Goal: Task Accomplishment & Management: Use online tool/utility

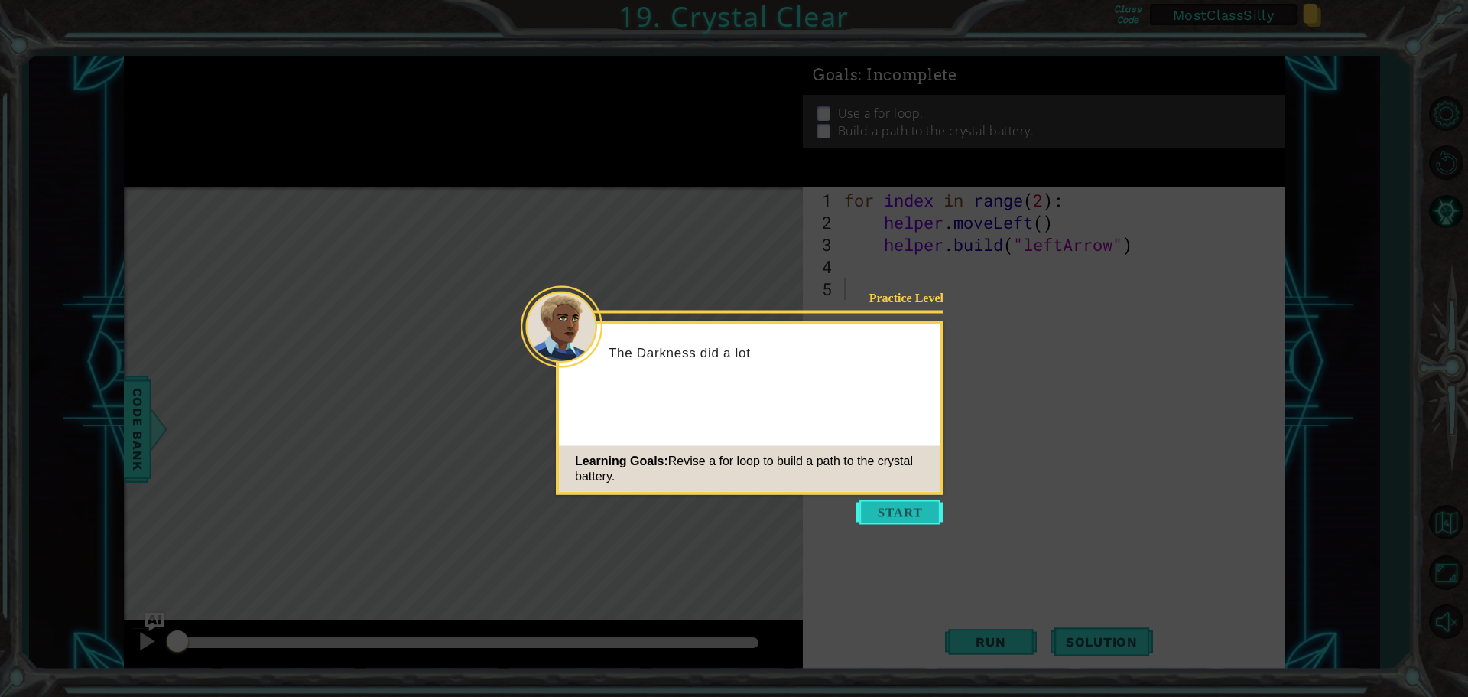
click at [927, 516] on button "Start" at bounding box center [900, 512] width 87 height 24
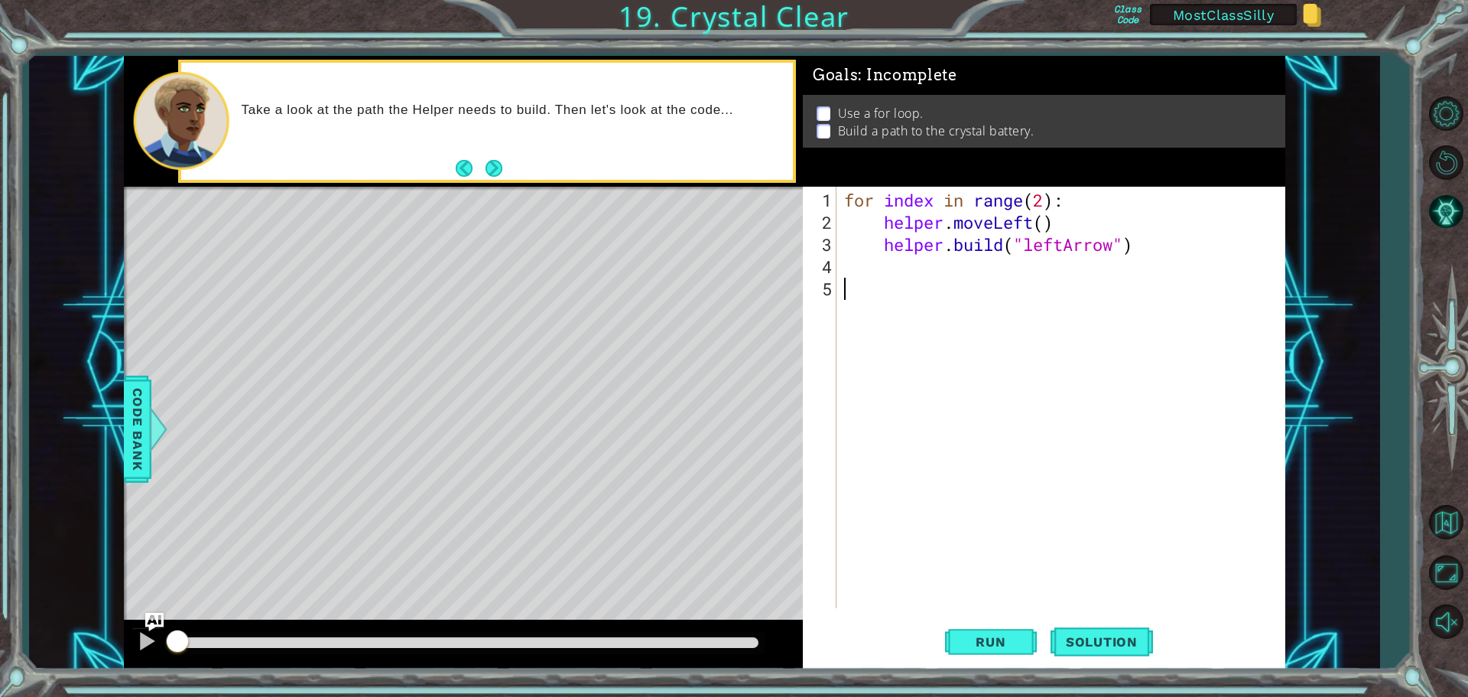
click at [1047, 197] on div "for index in range ( 2 ) : helper . moveLeft ( ) helper . build ( "leftArrow" )" at bounding box center [1064, 422] width 447 height 466
type textarea "for index in range(4):"
click at [1016, 642] on span "Run" at bounding box center [991, 641] width 60 height 15
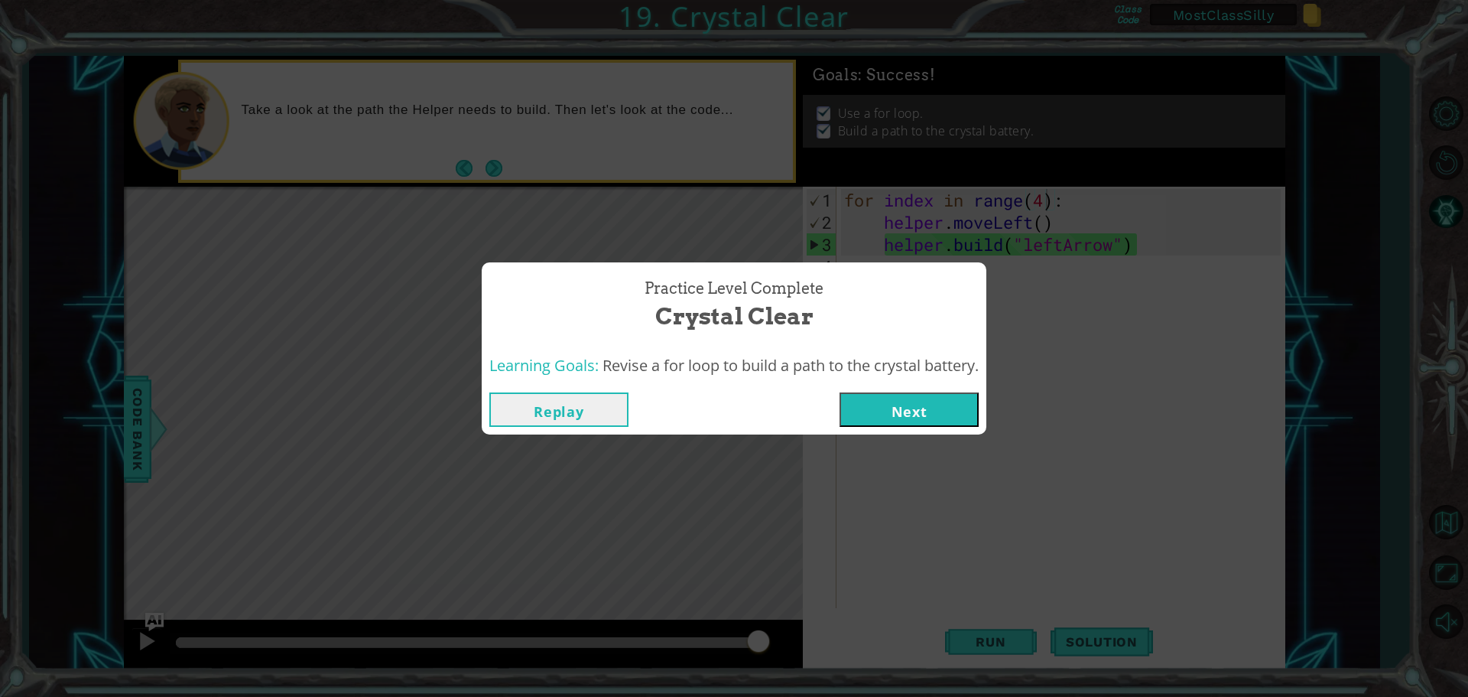
click at [598, 404] on button "Replay" at bounding box center [558, 409] width 139 height 34
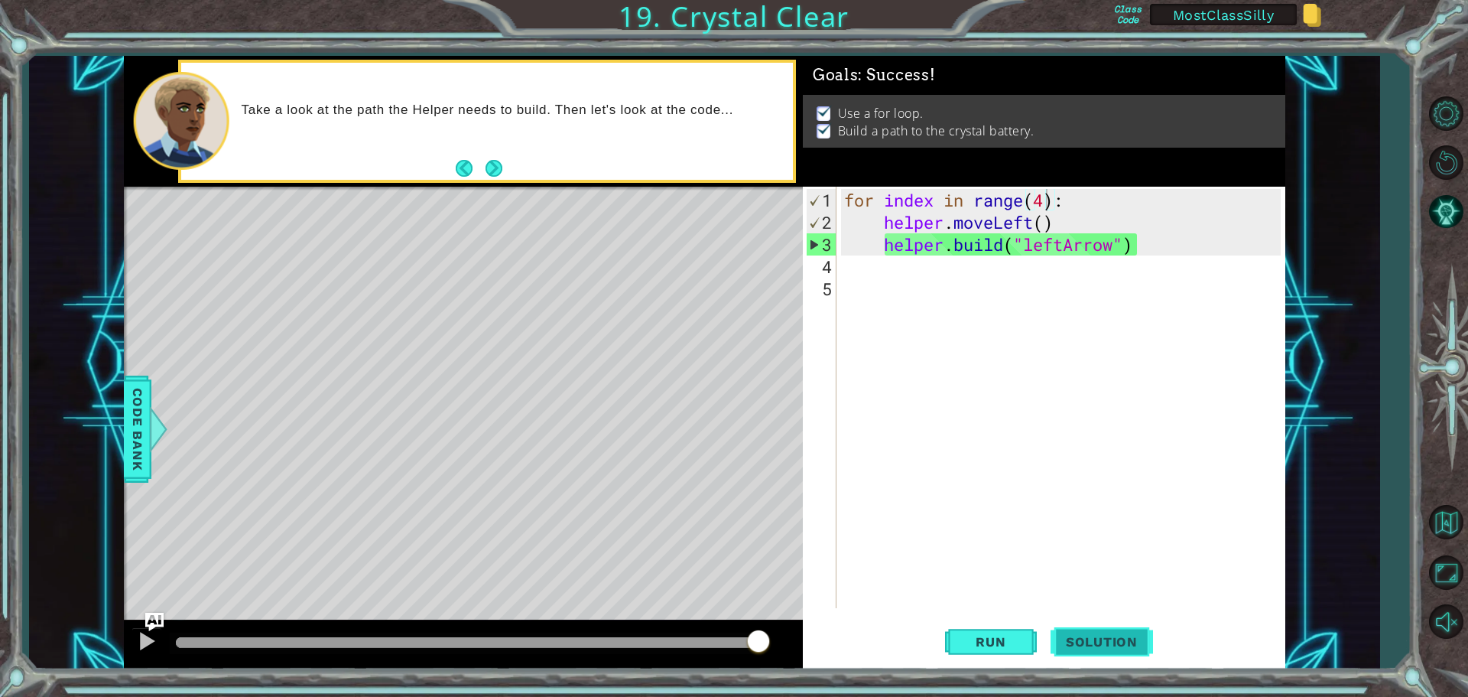
click at [1116, 639] on span "Solution" at bounding box center [1102, 641] width 102 height 15
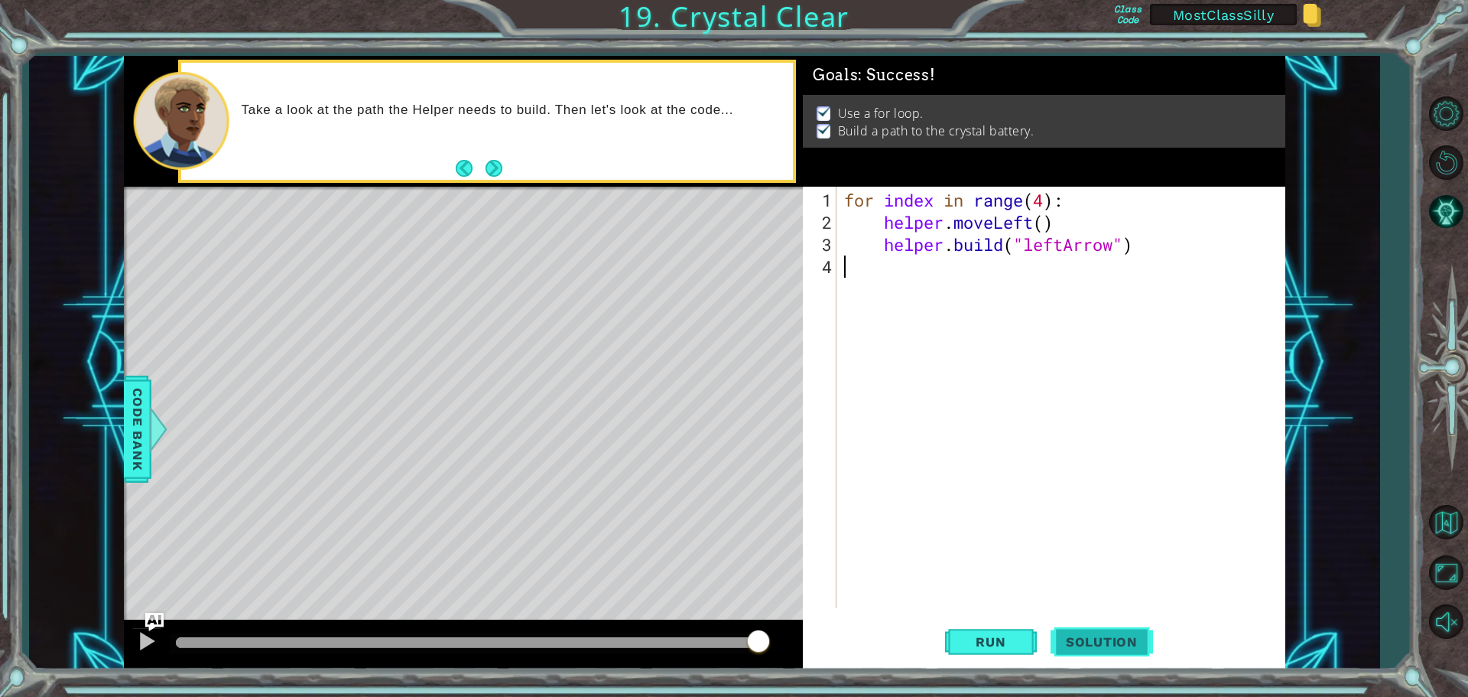
click at [1117, 645] on span "Solution" at bounding box center [1102, 641] width 102 height 15
click at [1086, 639] on span "Solution" at bounding box center [1102, 641] width 102 height 15
click at [1014, 647] on span "Run" at bounding box center [991, 641] width 60 height 15
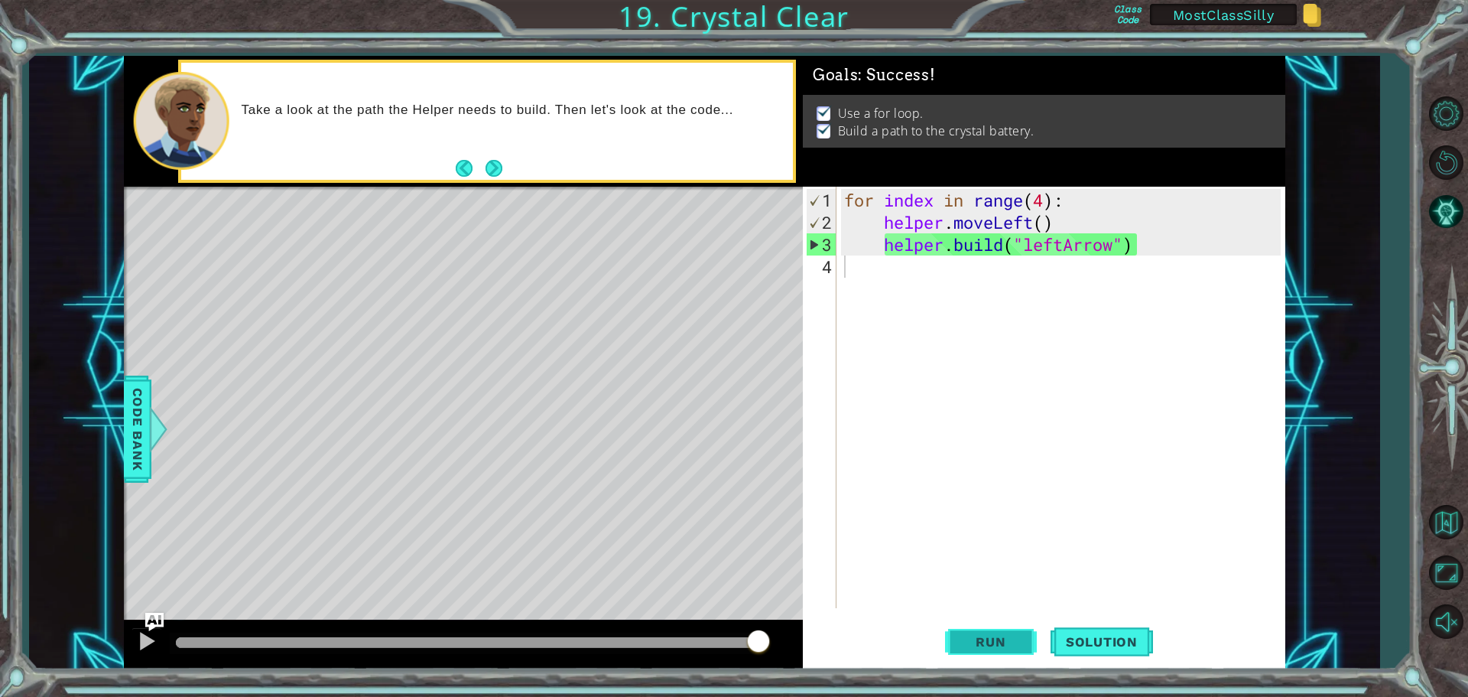
drag, startPoint x: 223, startPoint y: 640, endPoint x: 948, endPoint y: 653, distance: 725.2
click at [948, 653] on div "1 ההההההההההההההההההההההההההההההההההההההההההההההההההההההההההההההההההההההההההההה…" at bounding box center [705, 362] width 1162 height 613
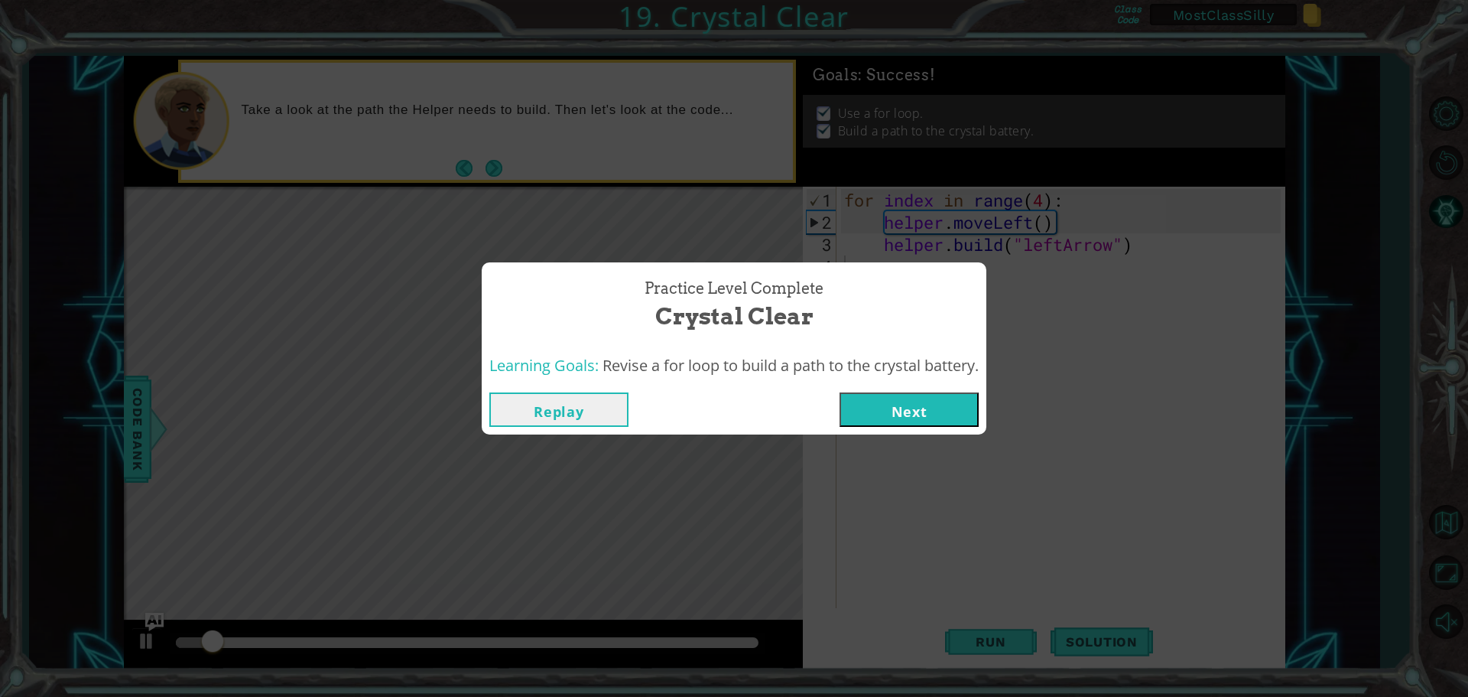
click at [951, 402] on button "Next" at bounding box center [909, 409] width 139 height 34
